Goal: Check status

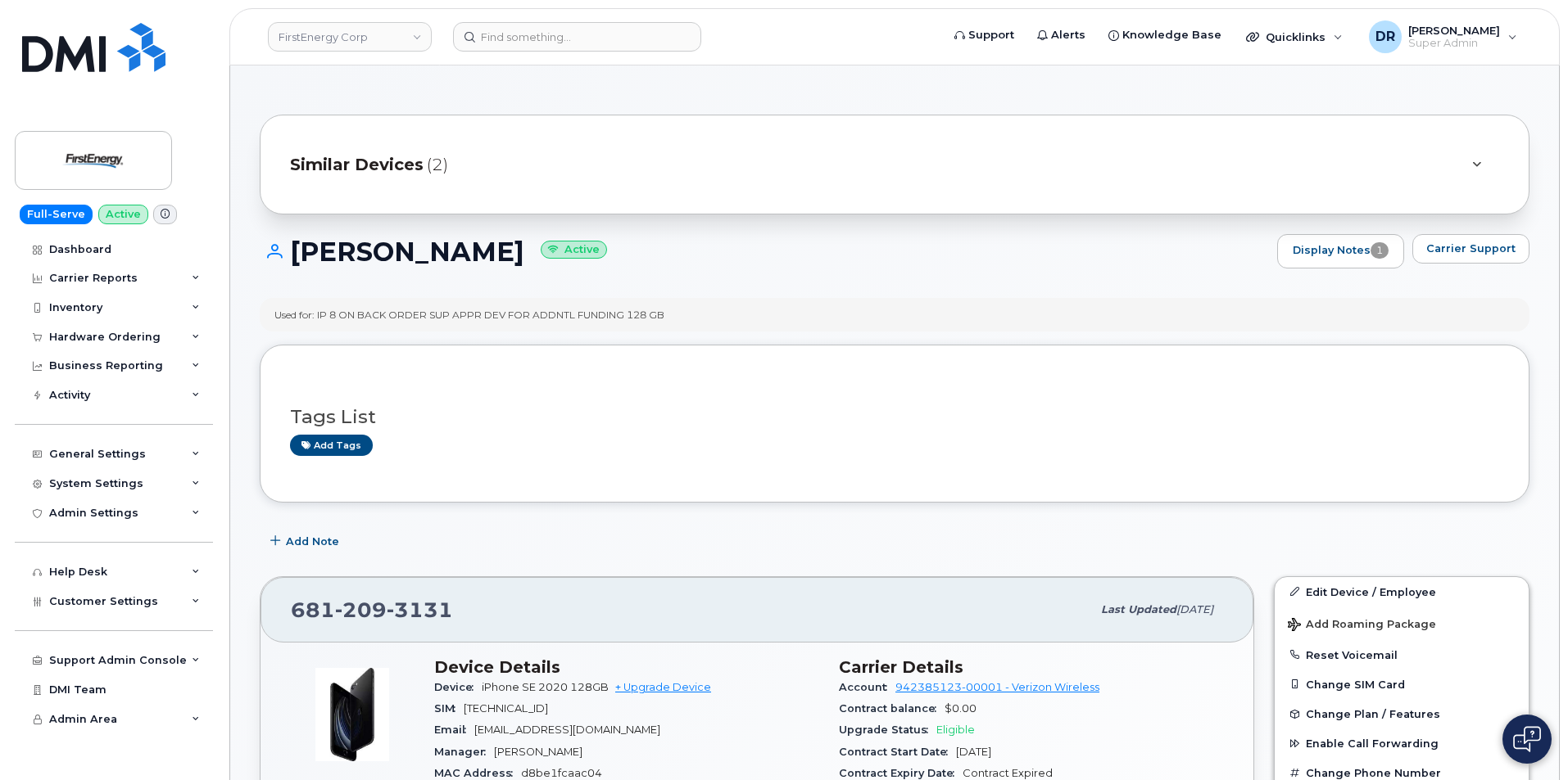
scroll to position [156, 0]
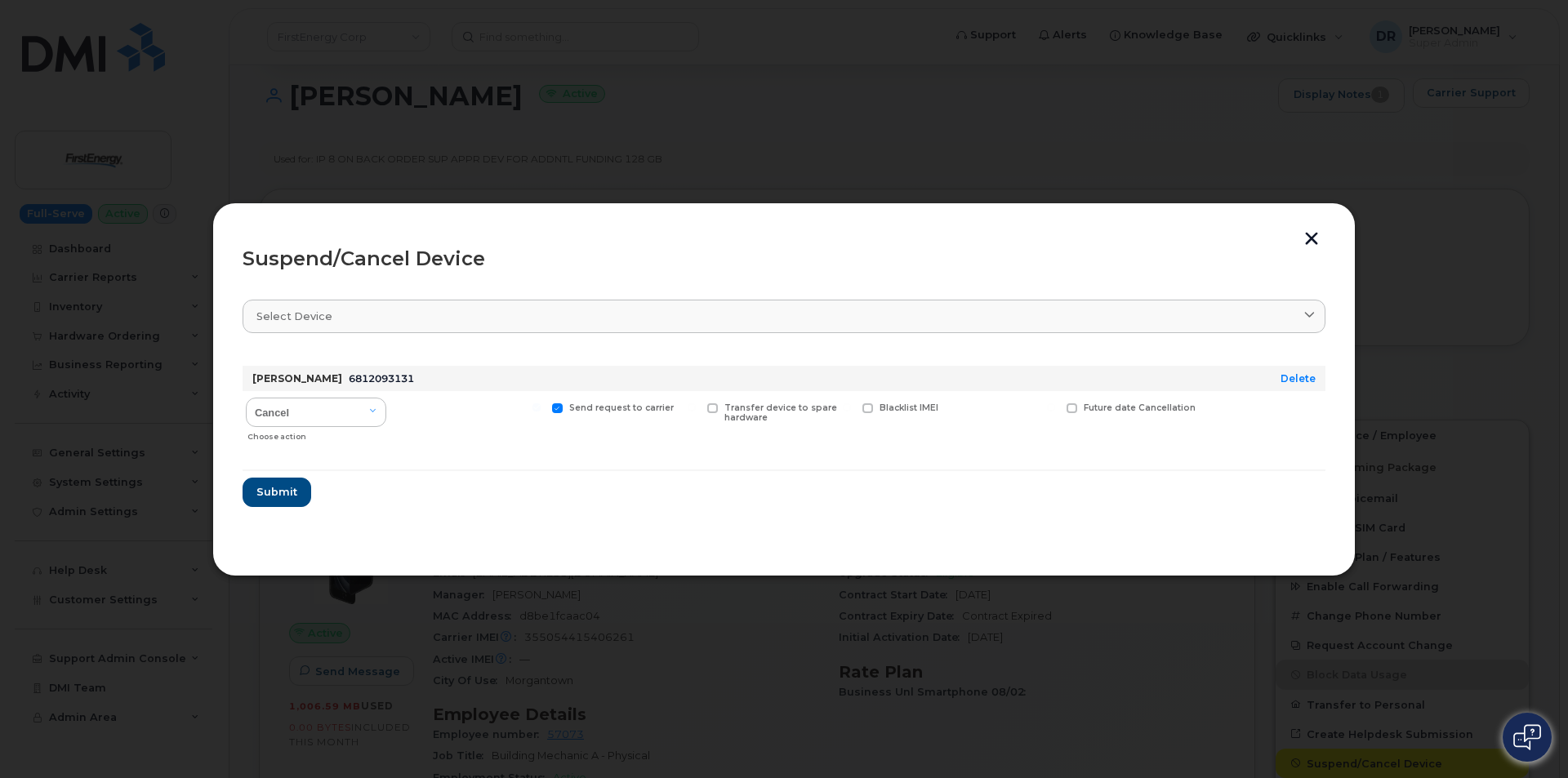
click at [540, 408] on input "Send request to carrier" at bounding box center [536, 407] width 8 height 8
checkbox input "false"
